Goal: Navigation & Orientation: Find specific page/section

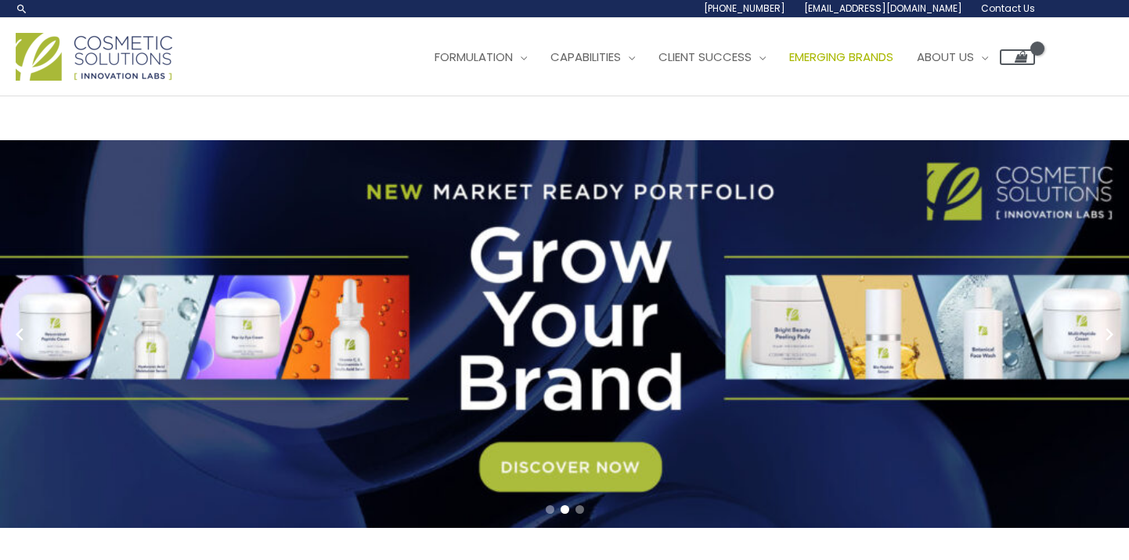
click at [790, 65] on span "Emerging Brands" at bounding box center [842, 57] width 104 height 16
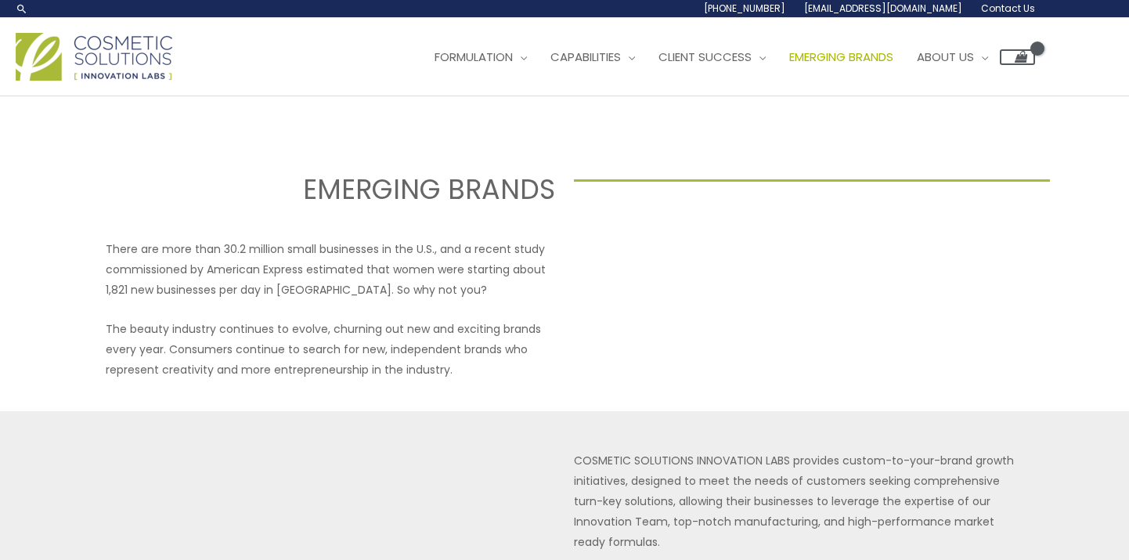
click at [131, 81] on img at bounding box center [94, 57] width 157 height 48
